Goal: Task Accomplishment & Management: Manage account settings

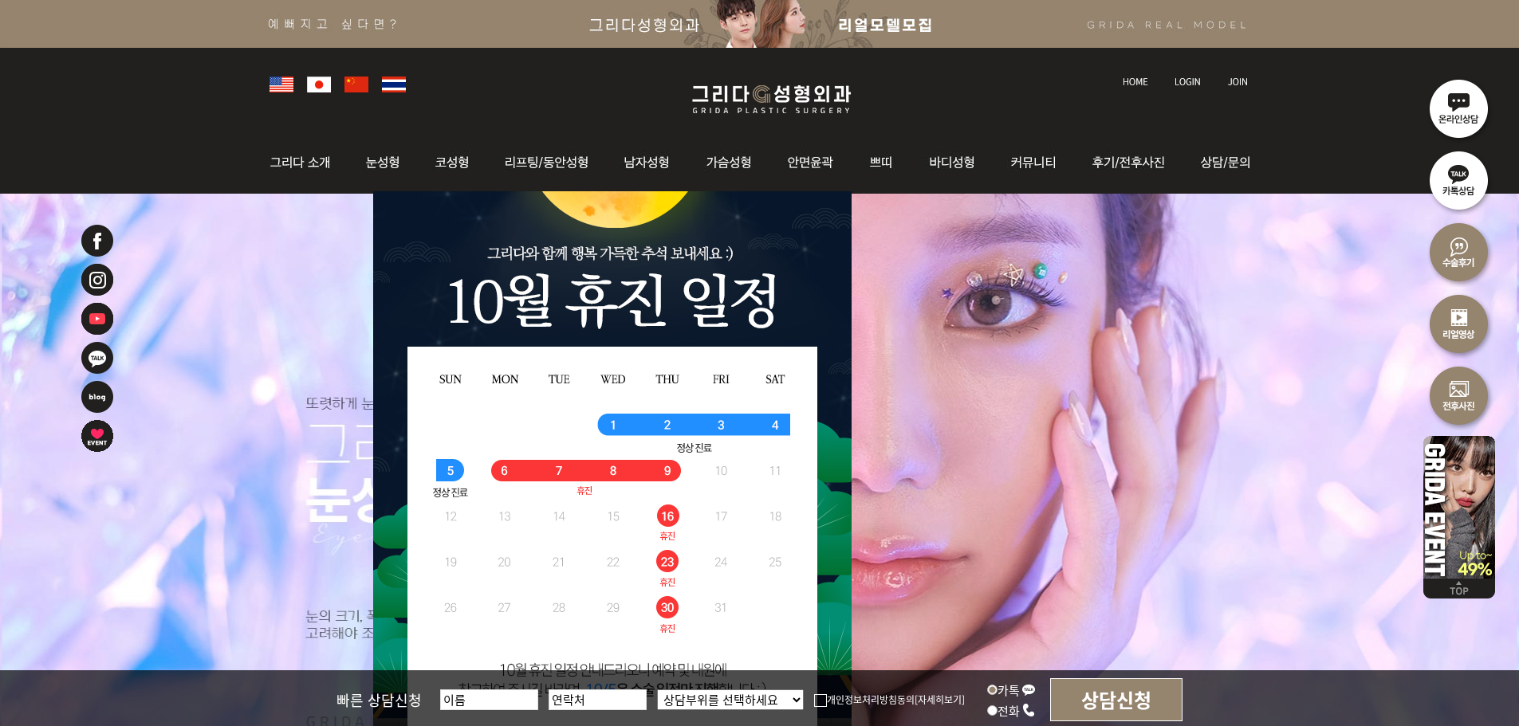
click at [1174, 77] on img at bounding box center [1187, 81] width 26 height 9
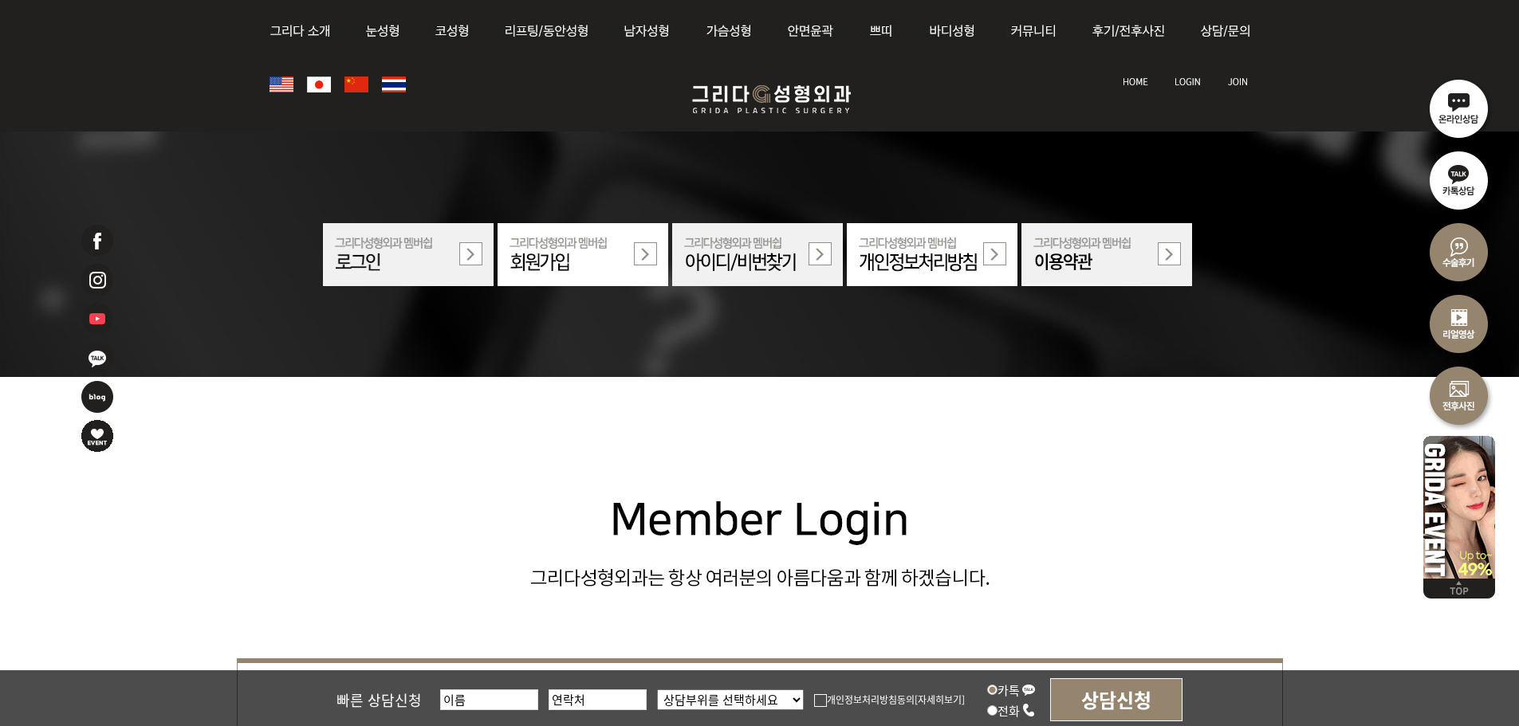
scroll to position [399, 0]
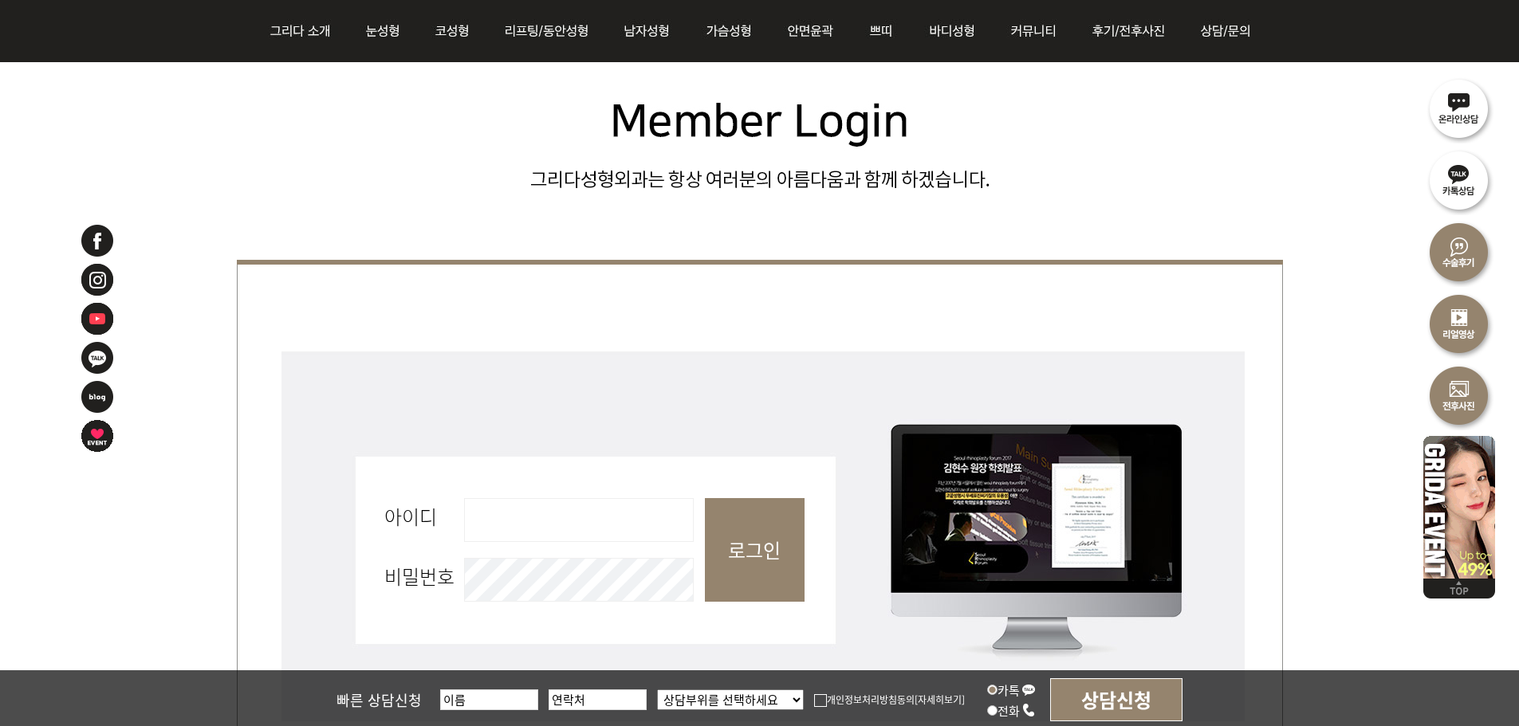
click at [605, 525] on input "아이디 필수" at bounding box center [579, 520] width 230 height 44
type input "admin"
click at [745, 572] on input "로그인" at bounding box center [755, 550] width 100 height 104
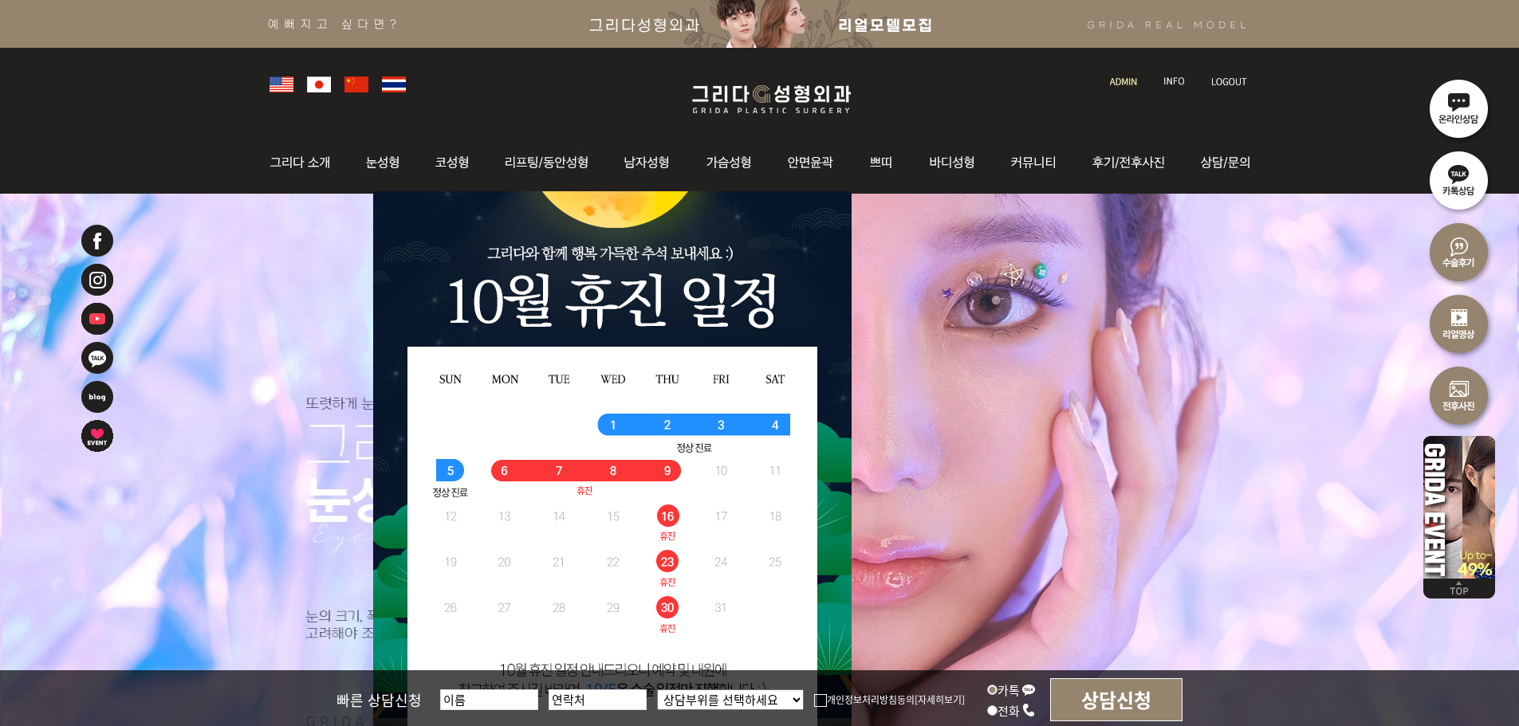
click at [1110, 76] on link at bounding box center [1124, 67] width 45 height 22
